Goal: Task Accomplishment & Management: Complete application form

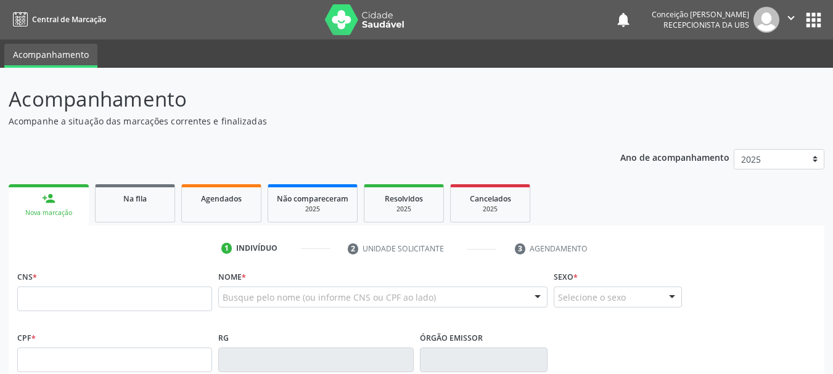
scroll to position [33, 0]
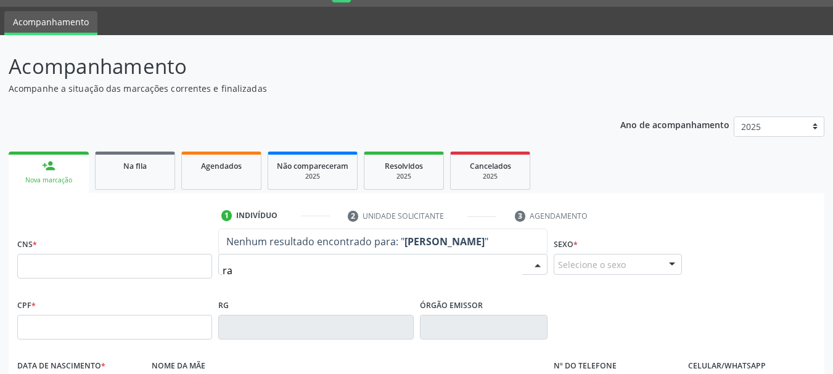
type input "r"
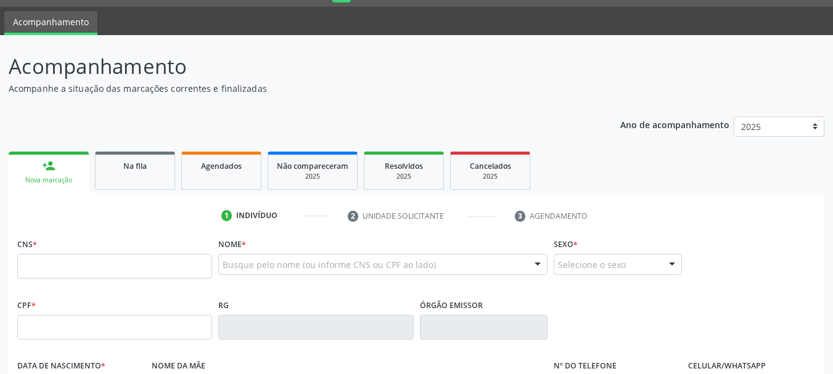
click at [327, 249] on div "Nome * Busque pelo nome (ou informe CNS ou CPF ao lado) Nenhum resultado encont…" at bounding box center [382, 259] width 329 height 48
click at [341, 253] on div "Nome * Busque pelo nome (ou informe CNS ou CPF ao lado) Nenhum resultado encont…" at bounding box center [382, 259] width 329 height 48
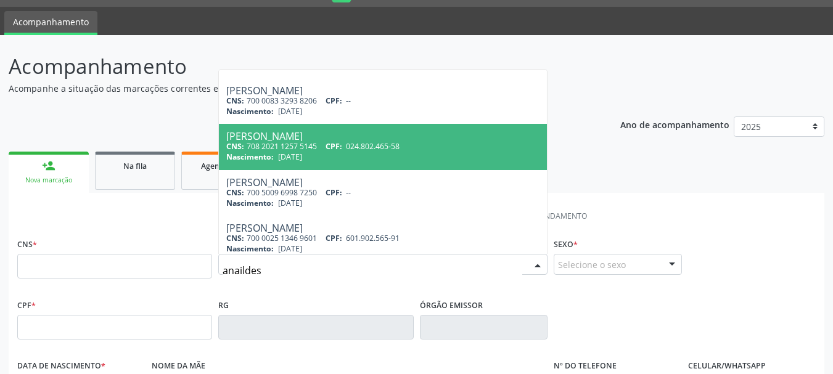
scroll to position [91, 0]
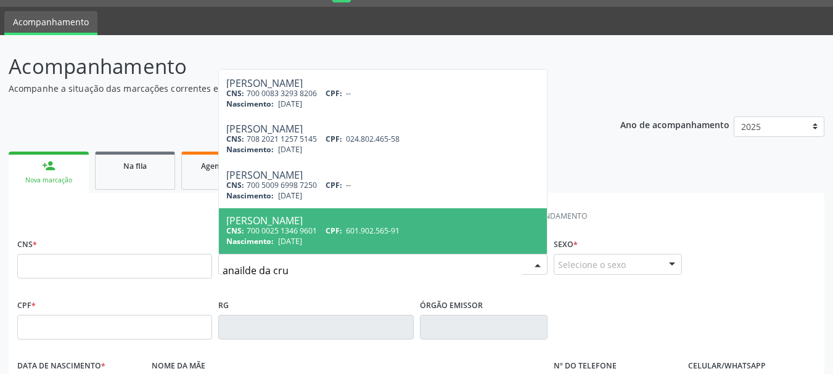
type input "[PERSON_NAME]"
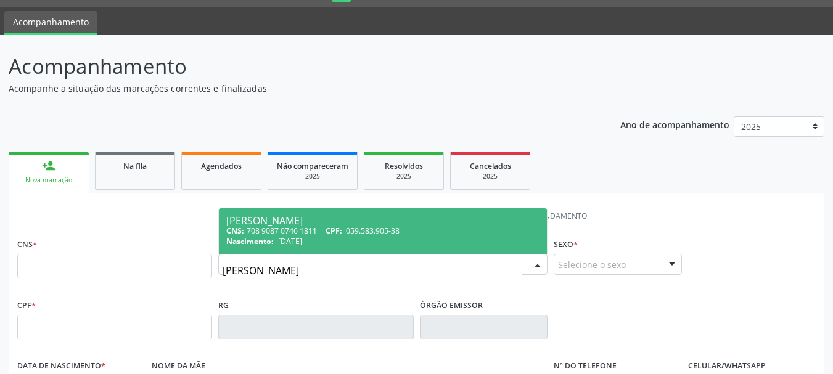
scroll to position [0, 0]
click at [376, 234] on span "059.583.905-38" at bounding box center [373, 231] width 54 height 10
type input "708 9087 0746 1811"
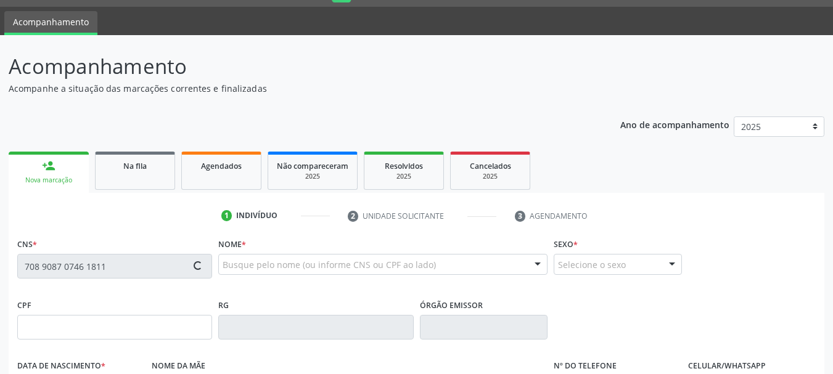
type input "059.583.905-38"
type input "[DATE]"
type input "[PERSON_NAME]"
type input "[PHONE_NUMBER]"
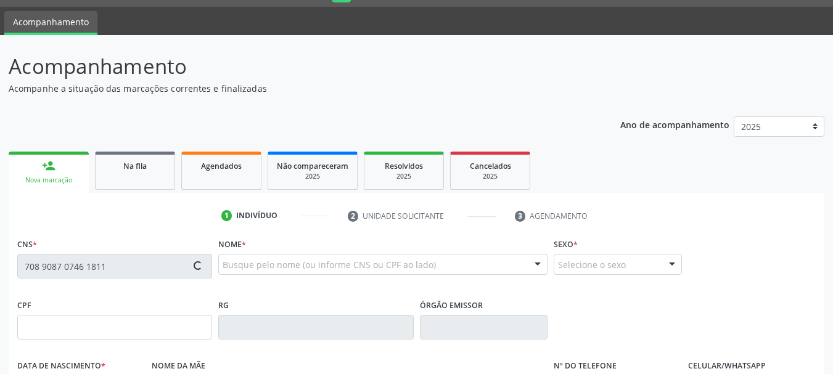
type input "055.334.715-29"
type input "35"
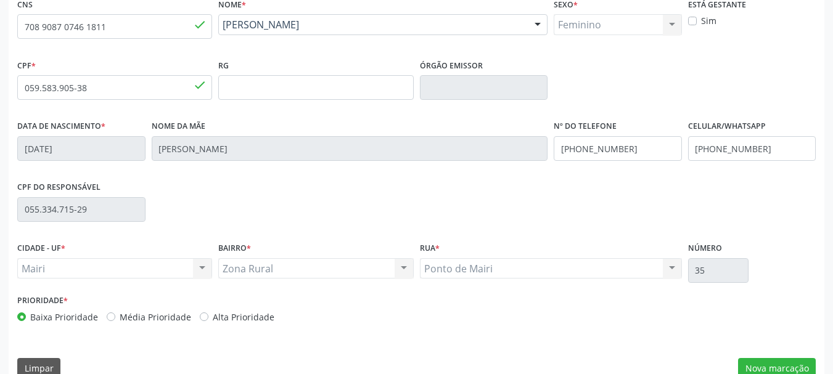
scroll to position [294, 0]
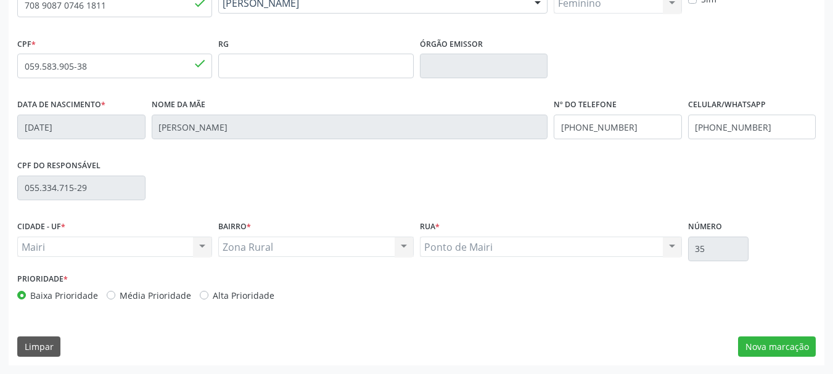
click at [213, 297] on label "Alta Prioridade" at bounding box center [244, 295] width 62 height 13
click at [200, 297] on input "Alta Prioridade" at bounding box center [204, 294] width 9 height 11
radio input "true"
click at [780, 340] on button "Nova marcação" at bounding box center [777, 347] width 78 height 21
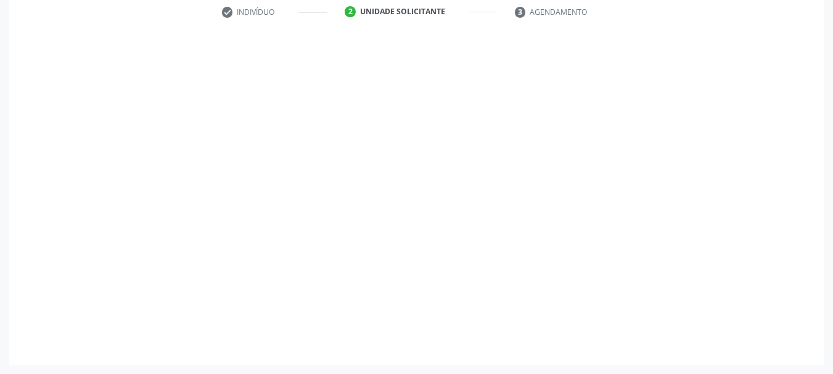
scroll to position [237, 0]
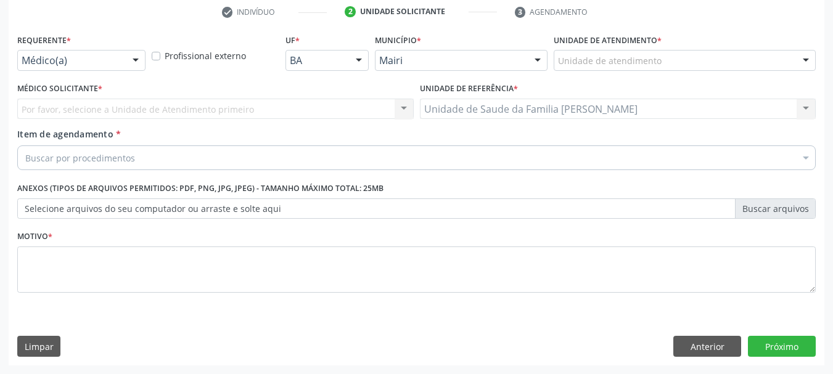
drag, startPoint x: 801, startPoint y: 62, endPoint x: 788, endPoint y: 73, distance: 17.5
click at [801, 60] on div at bounding box center [806, 61] width 19 height 21
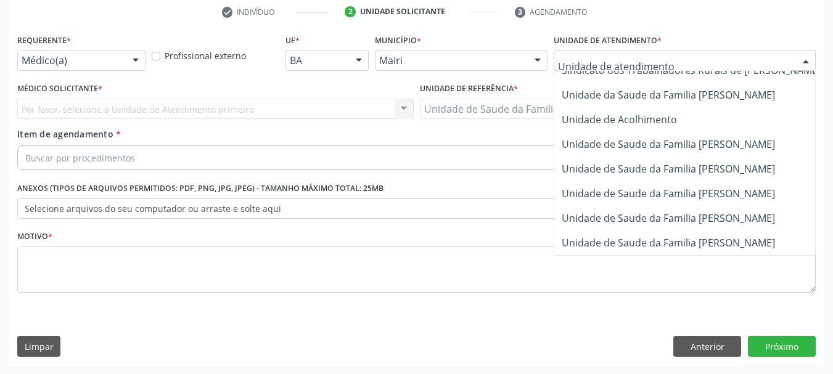
scroll to position [935, 0]
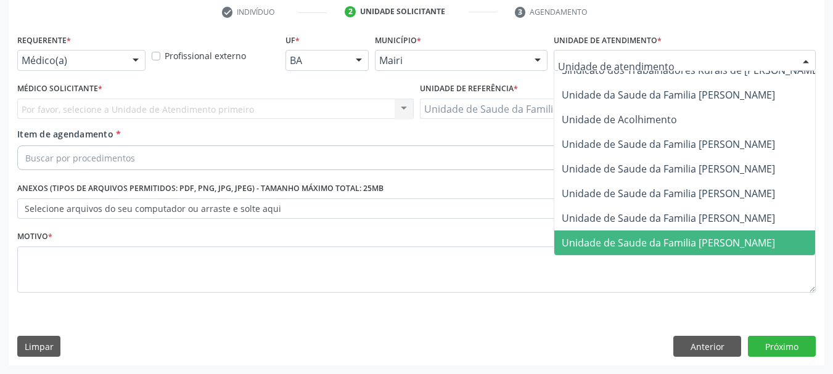
click at [619, 231] on span "Unidade de Saude da Familia [PERSON_NAME]" at bounding box center [713, 243] width 319 height 25
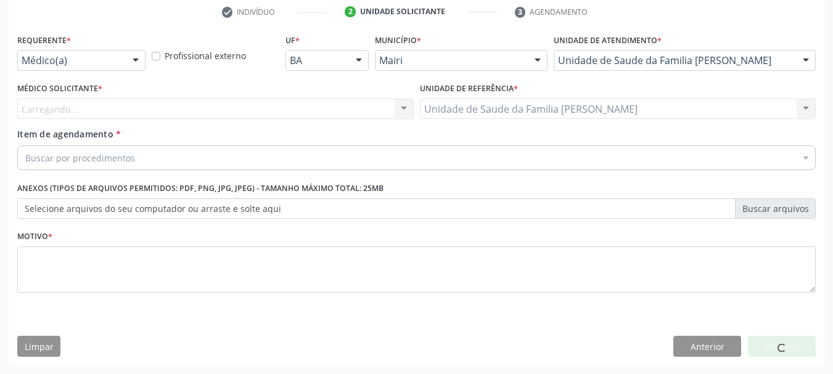
click at [400, 108] on div "Carregando... Nenhum resultado encontrado para: " " Não há nenhuma opção para s…" at bounding box center [215, 109] width 397 height 21
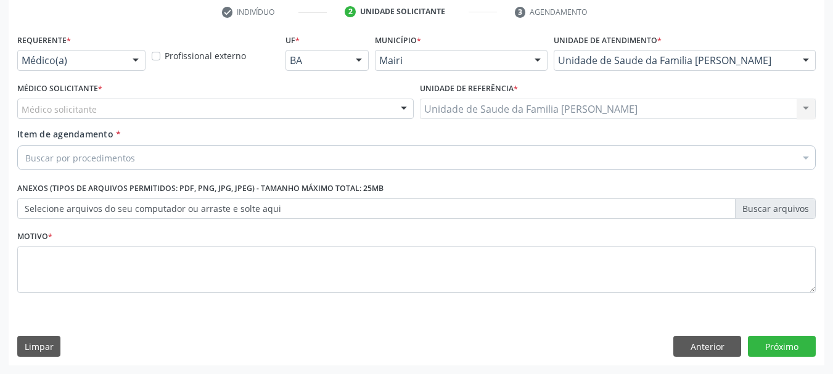
click at [400, 108] on div at bounding box center [404, 109] width 19 height 21
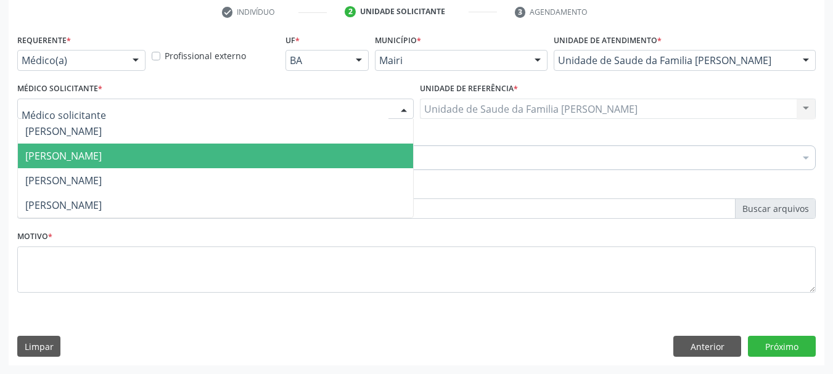
click at [393, 159] on span "[PERSON_NAME]" at bounding box center [215, 156] width 395 height 25
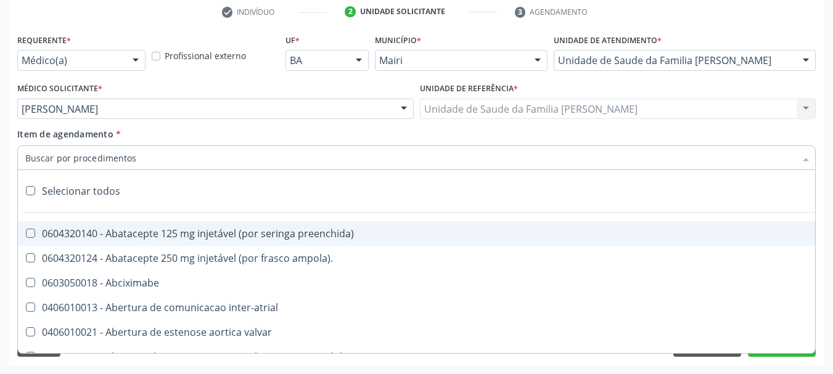
type input "#"
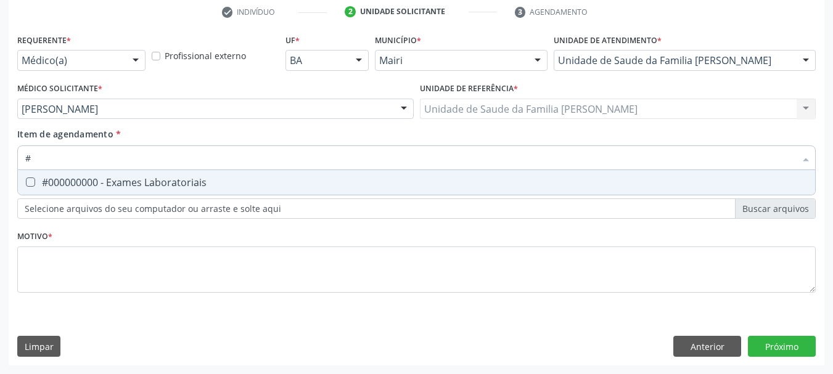
click at [99, 183] on div "#000000000 - Exames Laboratoriais" at bounding box center [416, 183] width 783 height 10
checkbox Laboratoriais "true"
click at [686, 349] on div "Requerente * Médico(a) Médico(a) Enfermeiro(a) Paciente Nenhum resultado encont…" at bounding box center [417, 198] width 816 height 335
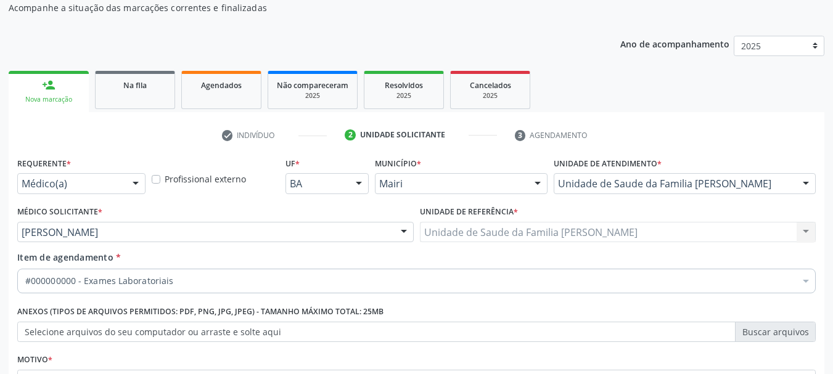
scroll to position [237, 0]
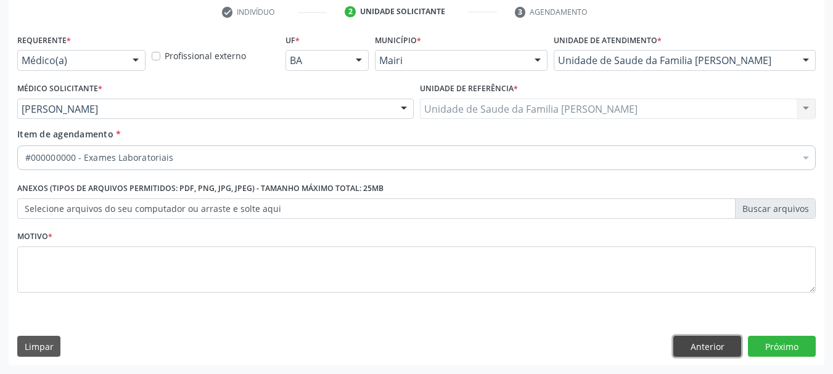
click at [707, 341] on button "Anterior" at bounding box center [707, 346] width 68 height 21
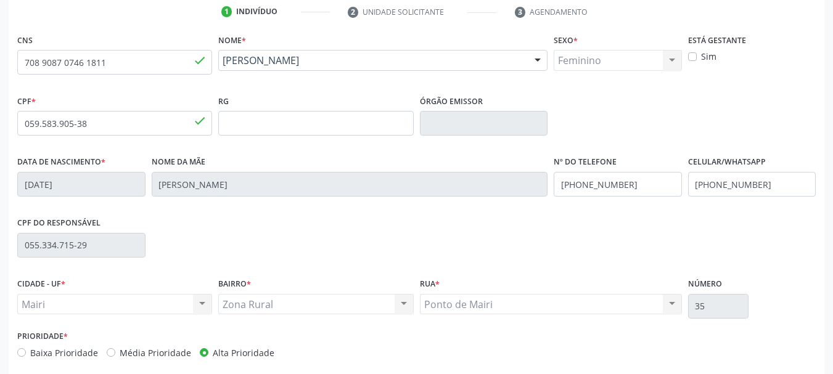
click at [701, 58] on label "Sim" at bounding box center [708, 56] width 15 height 13
click at [690, 58] on input "Sim" at bounding box center [692, 55] width 9 height 11
checkbox input "true"
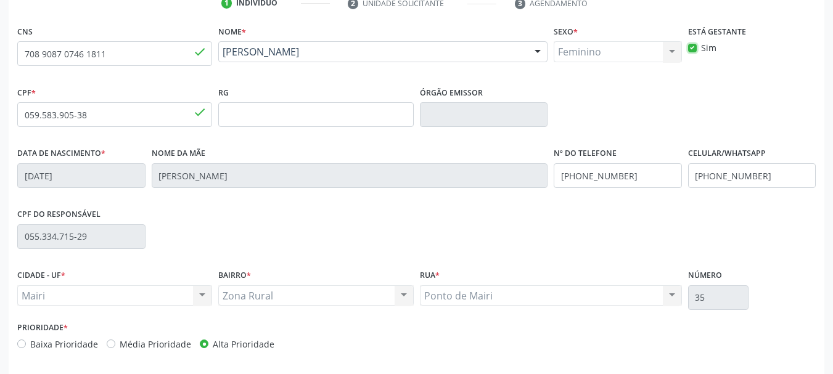
scroll to position [294, 0]
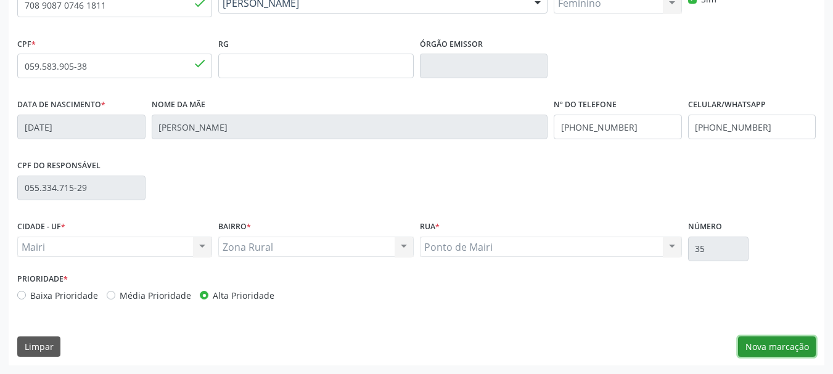
click at [777, 343] on button "Nova marcação" at bounding box center [777, 347] width 78 height 21
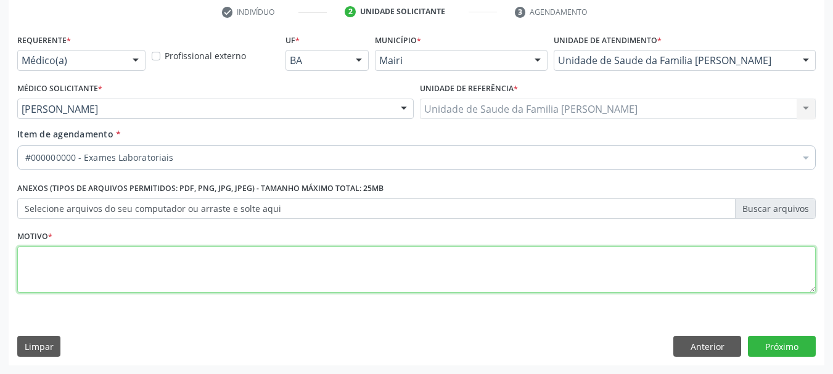
click at [439, 267] on textarea at bounding box center [416, 270] width 799 height 47
type textarea "pré nata/gestante"
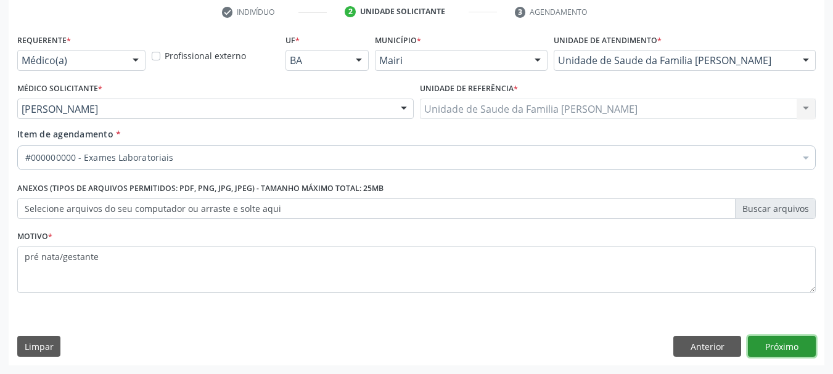
click at [780, 338] on button "Próximo" at bounding box center [782, 346] width 68 height 21
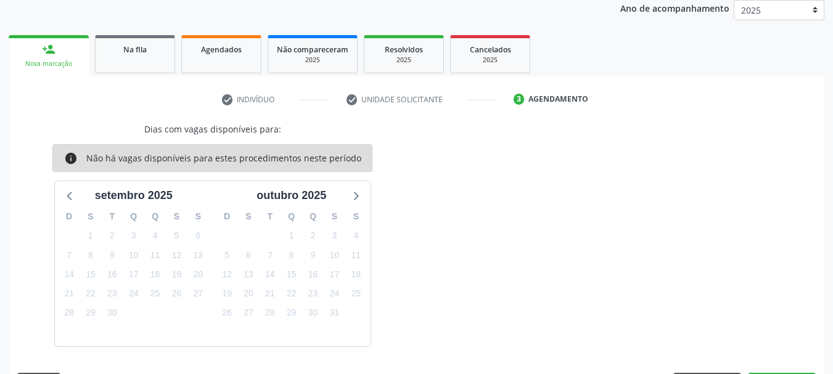
scroll to position [186, 0]
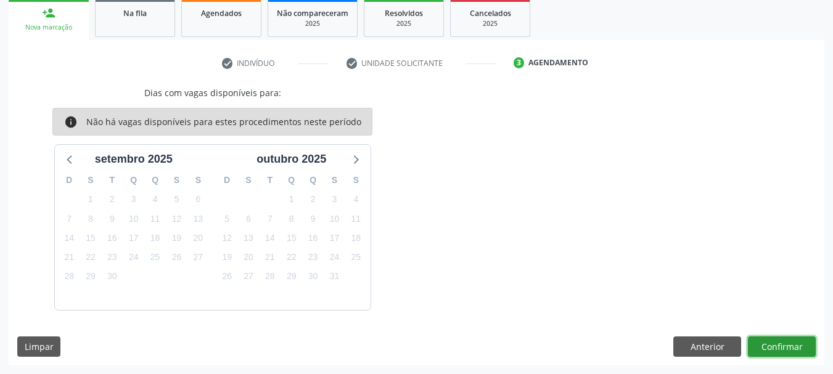
click at [779, 345] on button "Confirmar" at bounding box center [782, 347] width 68 height 21
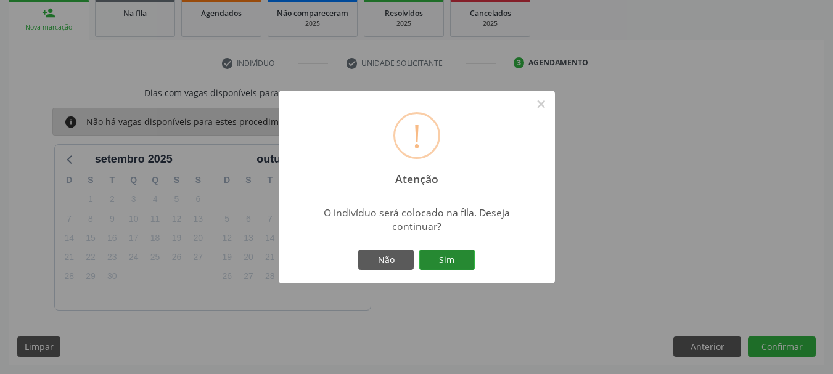
click at [465, 264] on button "Sim" at bounding box center [447, 260] width 56 height 21
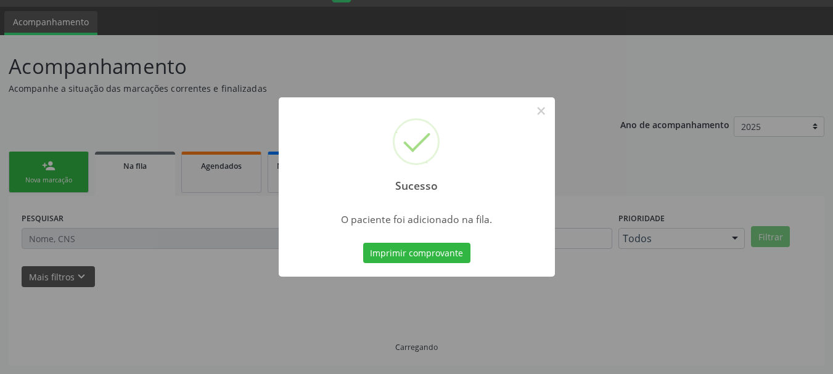
scroll to position [33, 0]
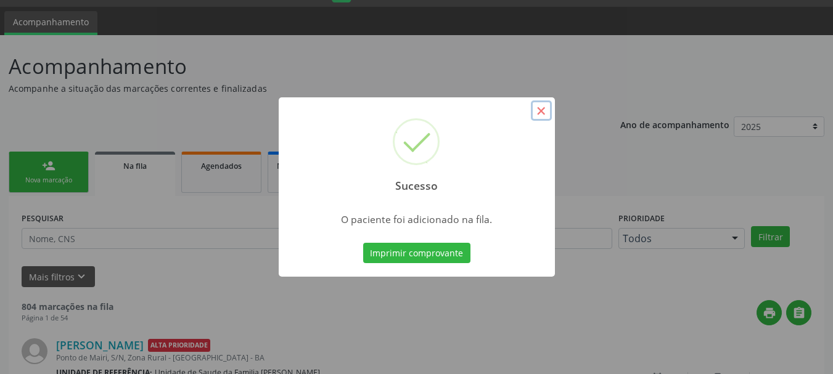
click at [545, 110] on button "×" at bounding box center [541, 111] width 21 height 21
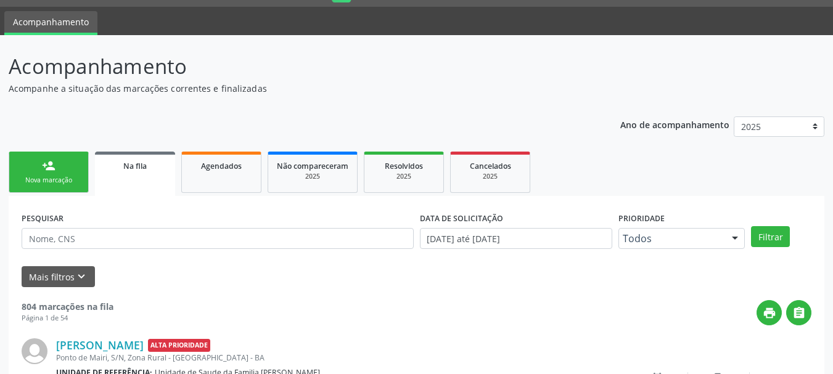
click at [57, 168] on link "person_add Nova marcação" at bounding box center [49, 172] width 80 height 41
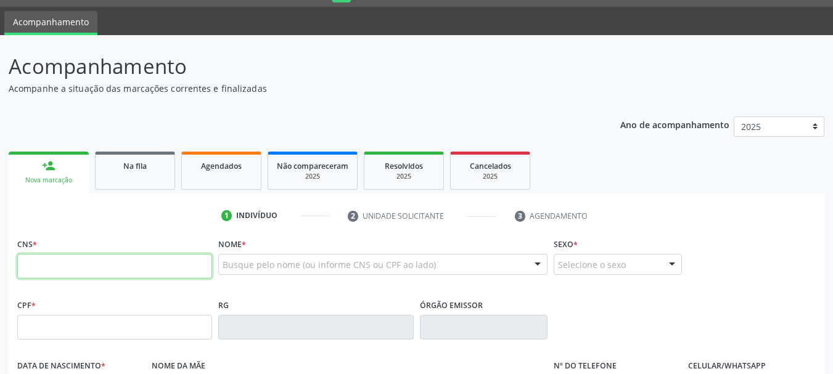
click at [118, 265] on input "text" at bounding box center [114, 266] width 195 height 25
type input "708 0038 5584 1225"
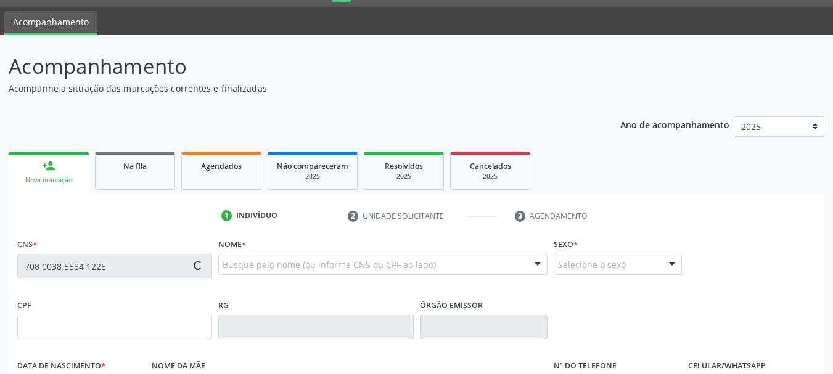
type input "132.122.885-66"
type input "[DATE]"
type input "Rosimeire Passos [PERSON_NAME]"
type input "[PHONE_NUMBER]"
type input "030.852.725-93"
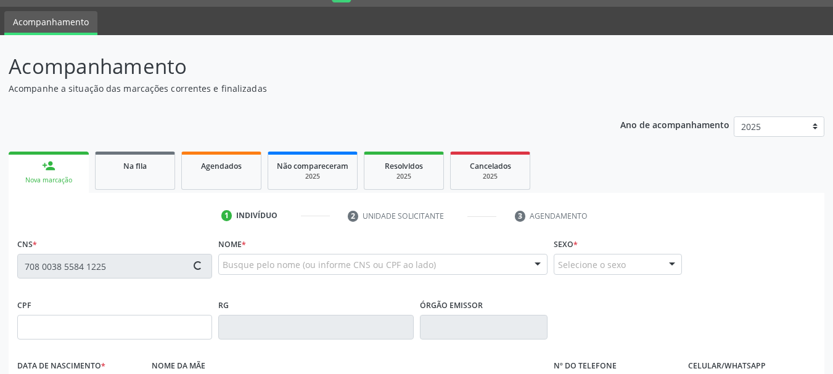
type input "S/N"
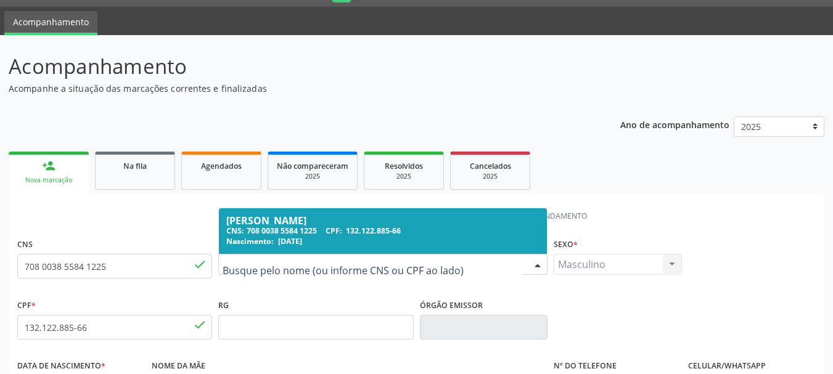
click at [342, 228] on span "CPF:" at bounding box center [334, 231] width 17 height 10
click at [498, 226] on div "CNS: 708 0038 5584 1225 CPF: 132.122.885-66" at bounding box center [382, 231] width 313 height 10
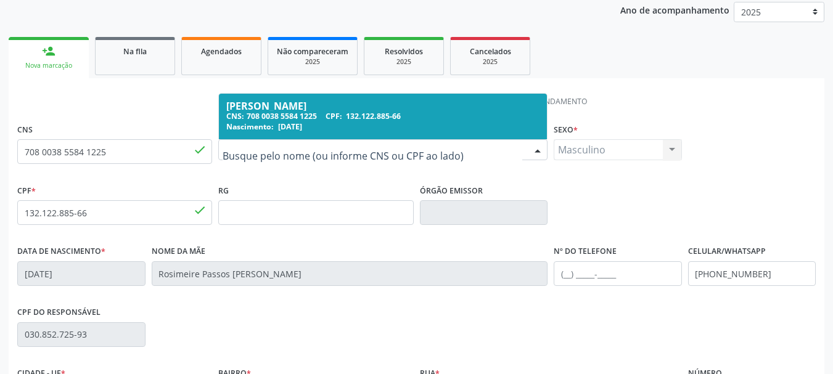
scroll to position [156, 0]
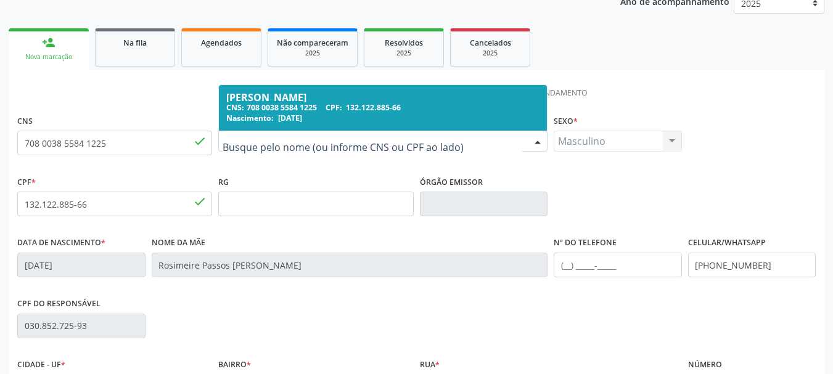
click at [672, 138] on div "Masculino Masculino Feminino Nenhum resultado encontrado para: " " Não há nenhu…" at bounding box center [618, 141] width 128 height 21
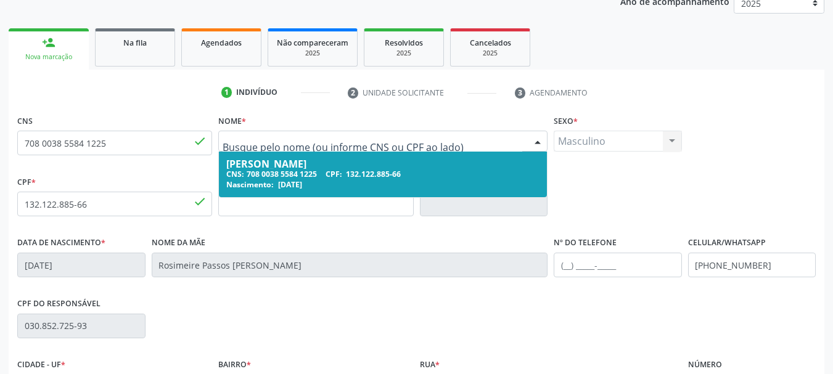
click at [540, 141] on div at bounding box center [538, 141] width 19 height 21
click at [478, 185] on div "Nascimento: [DATE]" at bounding box center [382, 184] width 313 height 10
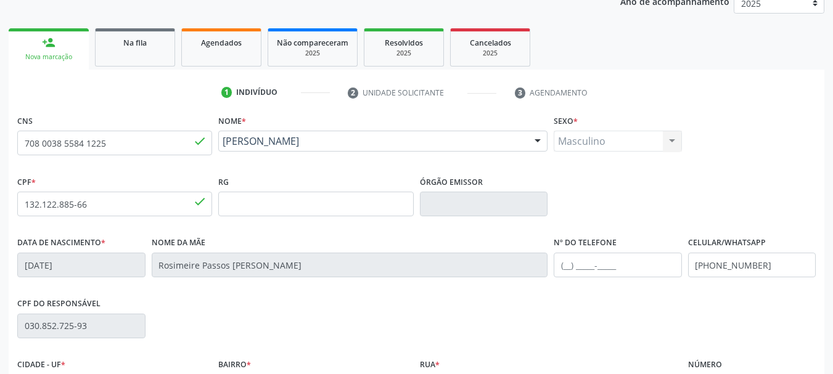
click at [671, 139] on div "Masculino Masculino Feminino Nenhum resultado encontrado para: " " Não há nenhu…" at bounding box center [618, 141] width 128 height 21
click at [593, 138] on div "Masculino Masculino Feminino Nenhum resultado encontrado para: " " Não há nenhu…" at bounding box center [618, 141] width 128 height 21
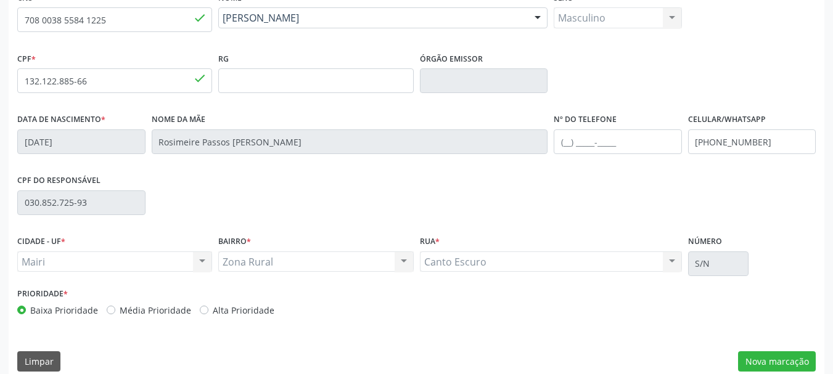
scroll to position [294, 0]
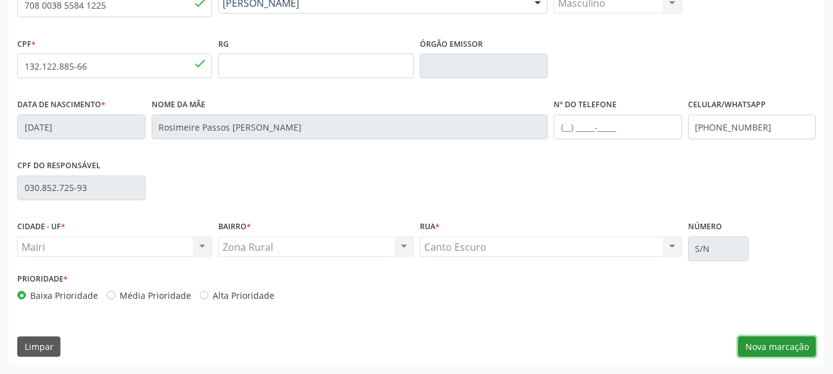
click at [800, 343] on button "Nova marcação" at bounding box center [777, 347] width 78 height 21
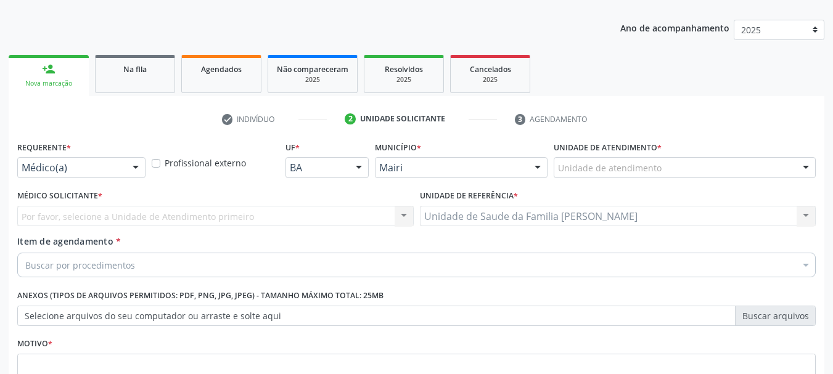
scroll to position [113, 0]
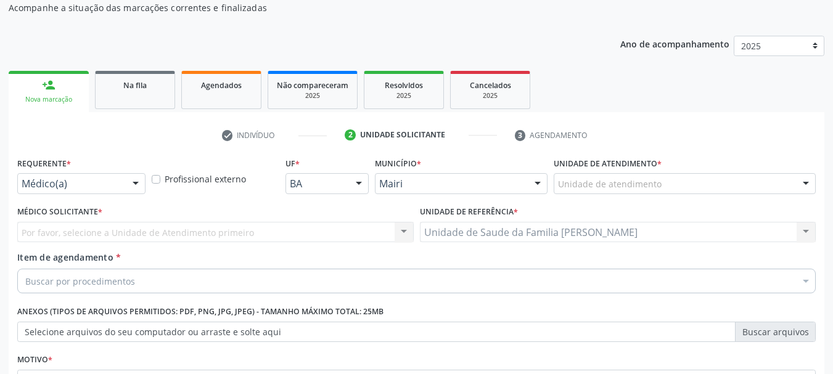
click at [804, 182] on div at bounding box center [806, 184] width 19 height 21
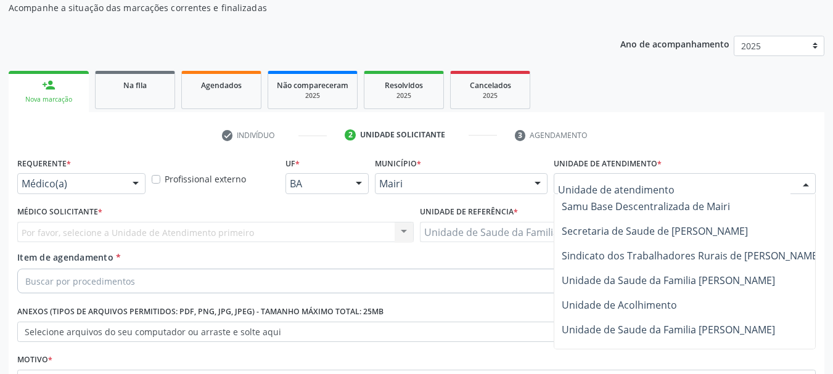
scroll to position [965, 0]
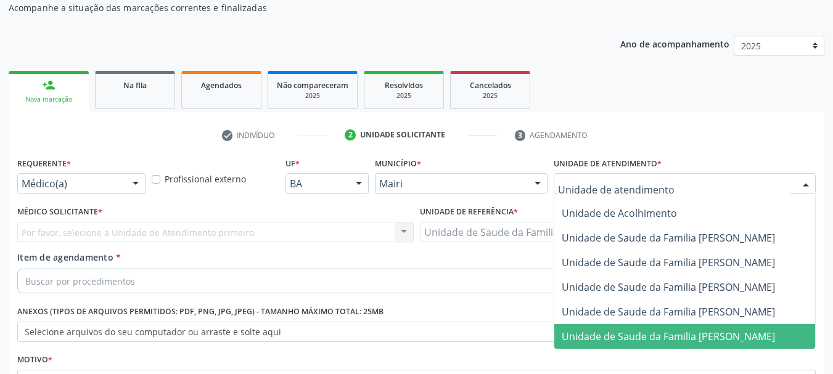
click at [710, 330] on span "Unidade de Saude da Familia [PERSON_NAME]" at bounding box center [668, 337] width 213 height 14
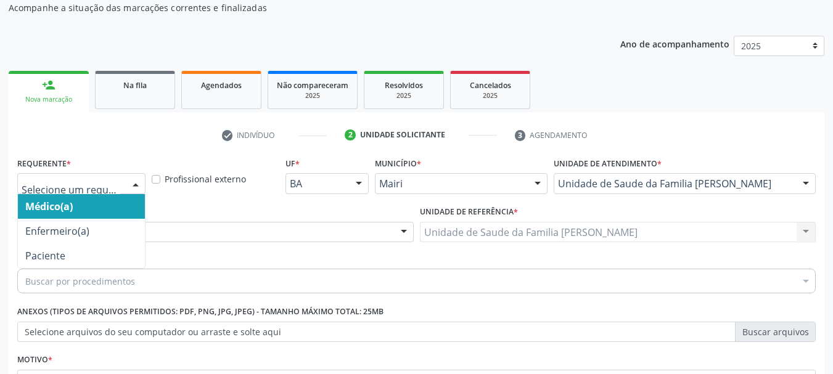
click at [142, 183] on div at bounding box center [135, 184] width 19 height 21
click at [108, 210] on span "Médico(a)" at bounding box center [81, 206] width 127 height 25
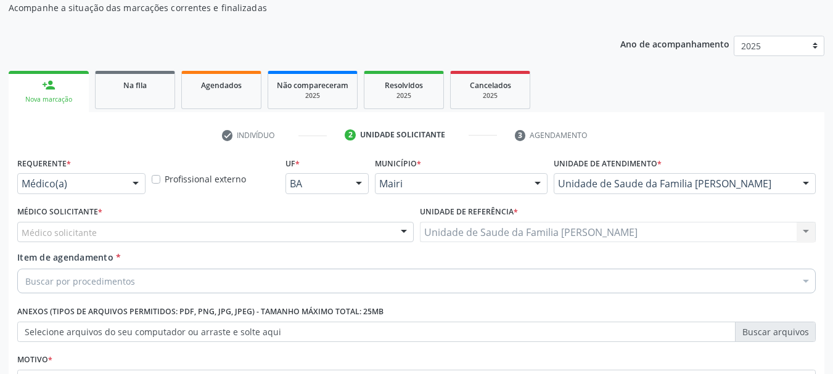
click at [136, 236] on div "Médico solicitante" at bounding box center [215, 232] width 397 height 21
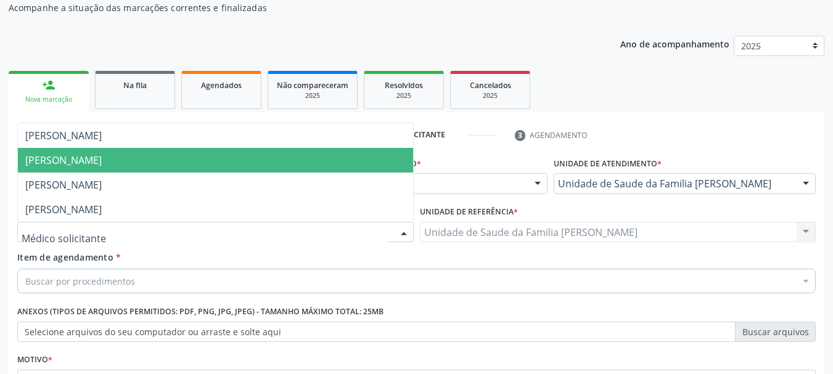
click at [97, 159] on span "[PERSON_NAME]" at bounding box center [63, 161] width 76 height 14
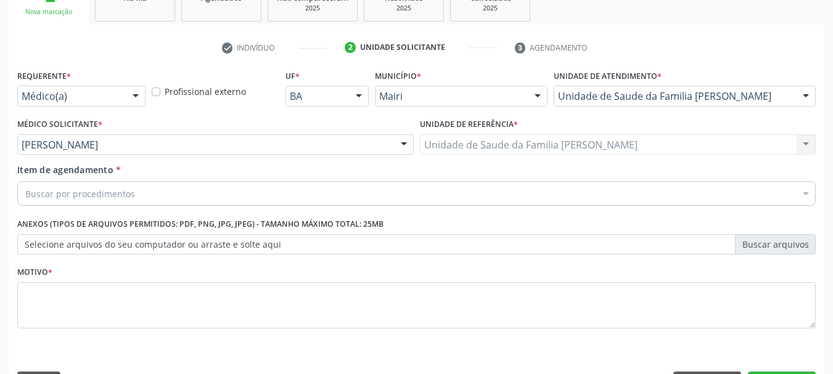
scroll to position [237, 0]
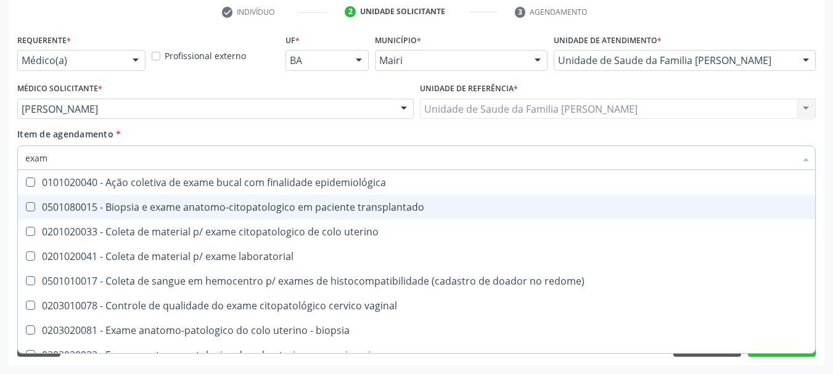
type input "exame"
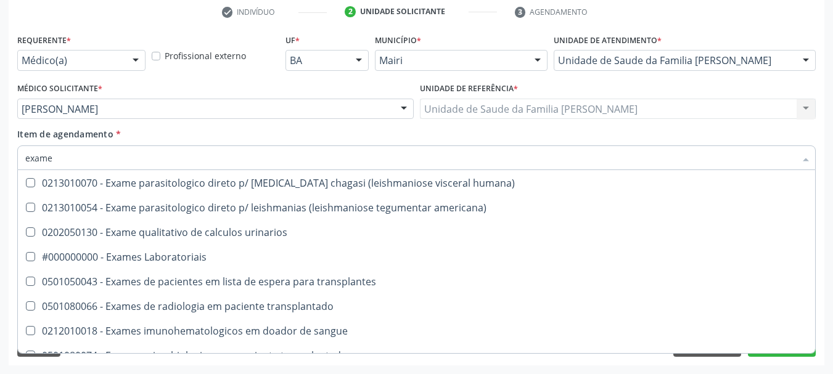
scroll to position [678, 0]
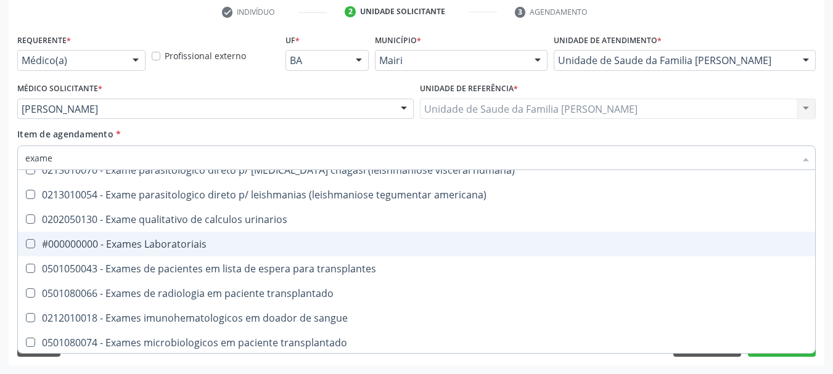
click at [152, 246] on div "#000000000 - Exames Laboratoriais" at bounding box center [416, 244] width 783 height 10
checkbox Laboratoriais "true"
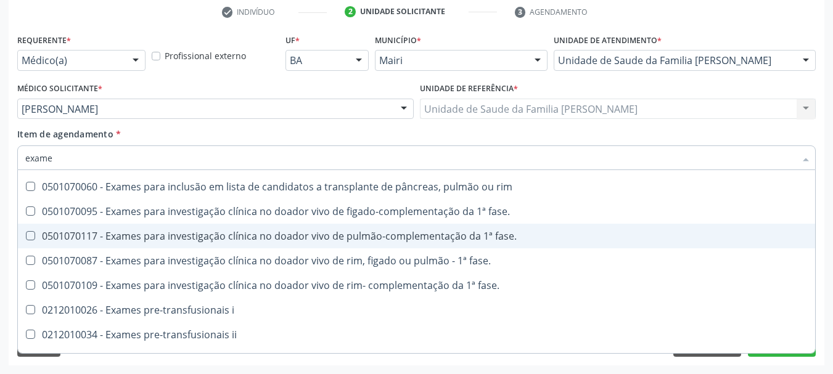
scroll to position [1001, 0]
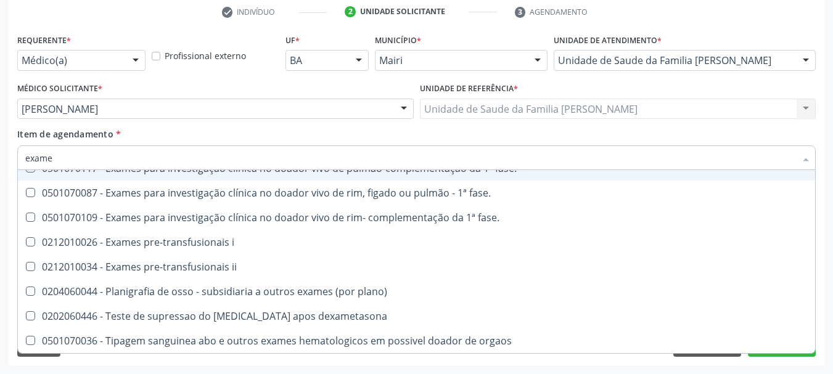
click at [180, 132] on div "Item de agendamento * exame Desfazer seleção 0101020040 - Ação coletiva de exam…" at bounding box center [416, 147] width 799 height 39
checkbox transplantado "true"
checkbox Laboratoriais "false"
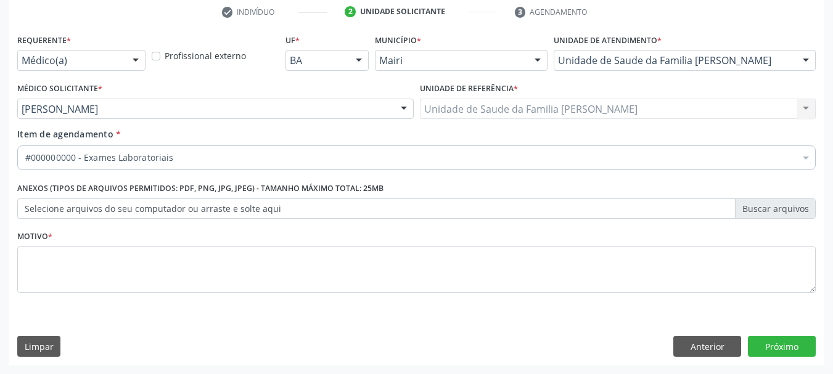
scroll to position [0, 0]
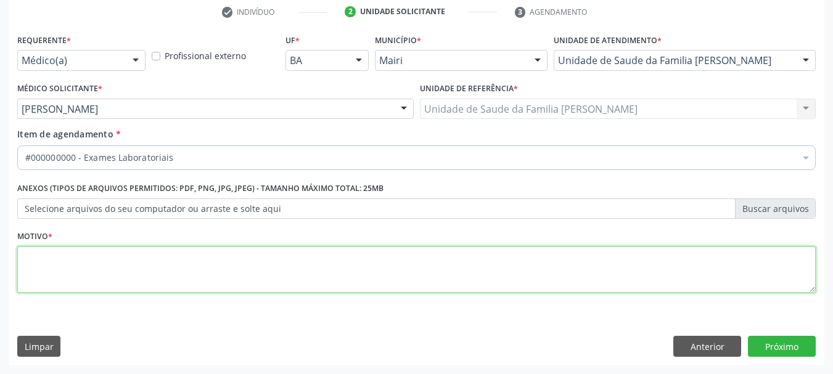
click at [104, 276] on textarea at bounding box center [416, 270] width 799 height 47
type textarea "avaliação"
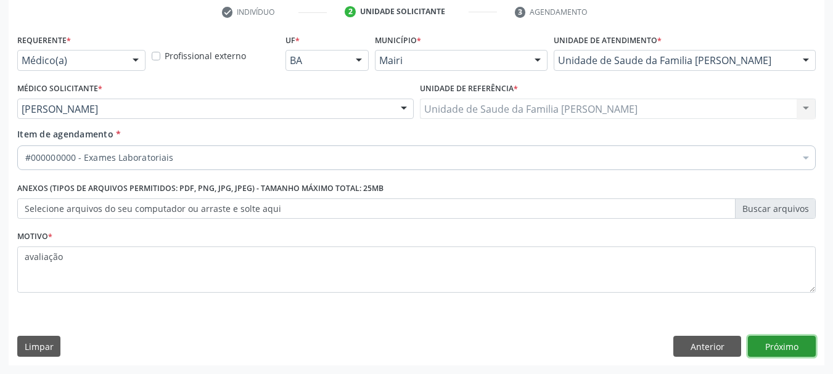
click at [781, 342] on button "Próximo" at bounding box center [782, 346] width 68 height 21
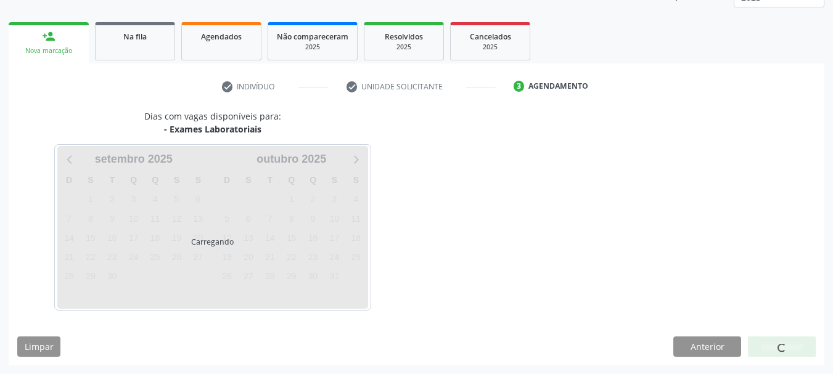
scroll to position [199, 0]
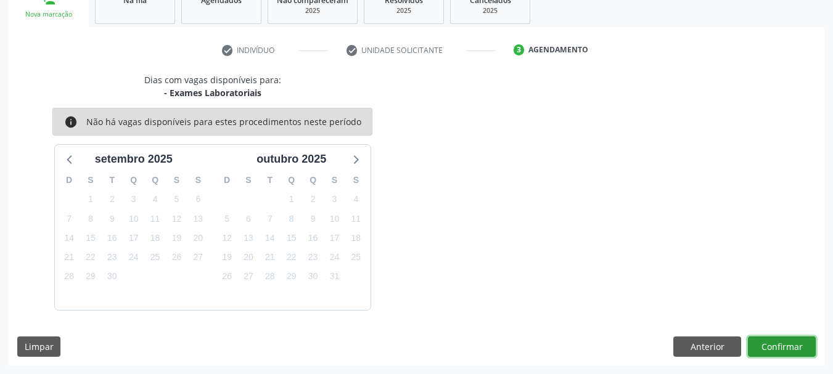
click at [776, 343] on button "Confirmar" at bounding box center [782, 347] width 68 height 21
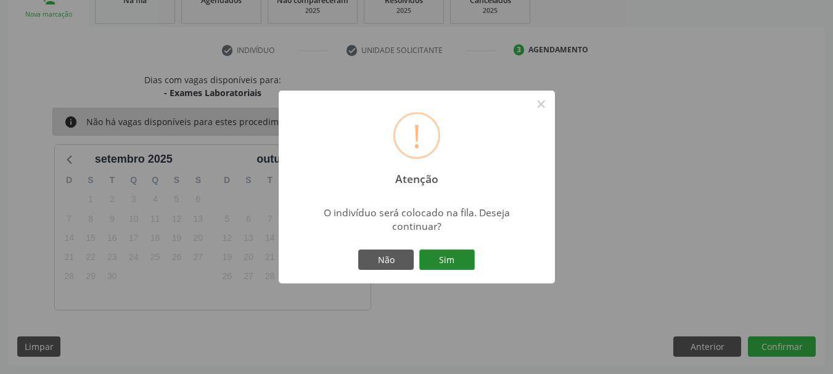
click at [456, 263] on button "Sim" at bounding box center [447, 260] width 56 height 21
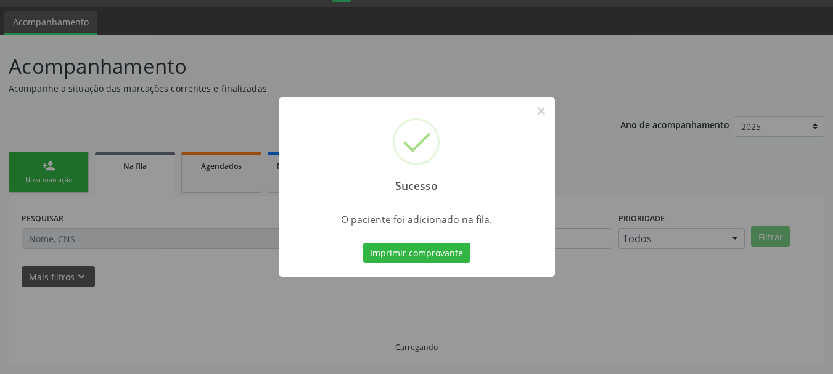
scroll to position [33, 0]
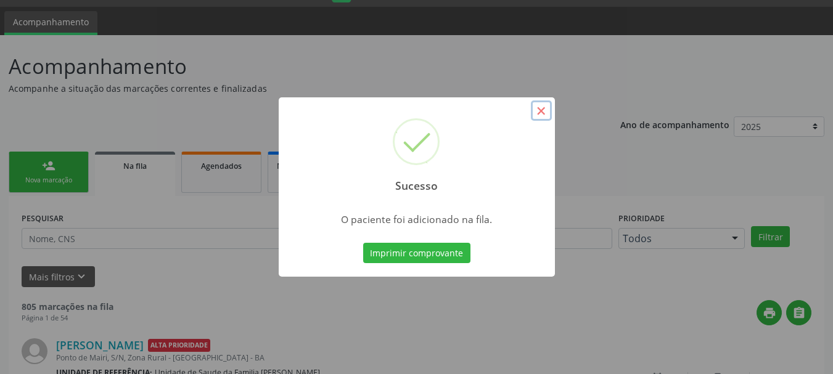
click at [541, 112] on button "×" at bounding box center [541, 111] width 21 height 21
